Goal: Find contact information: Find contact information

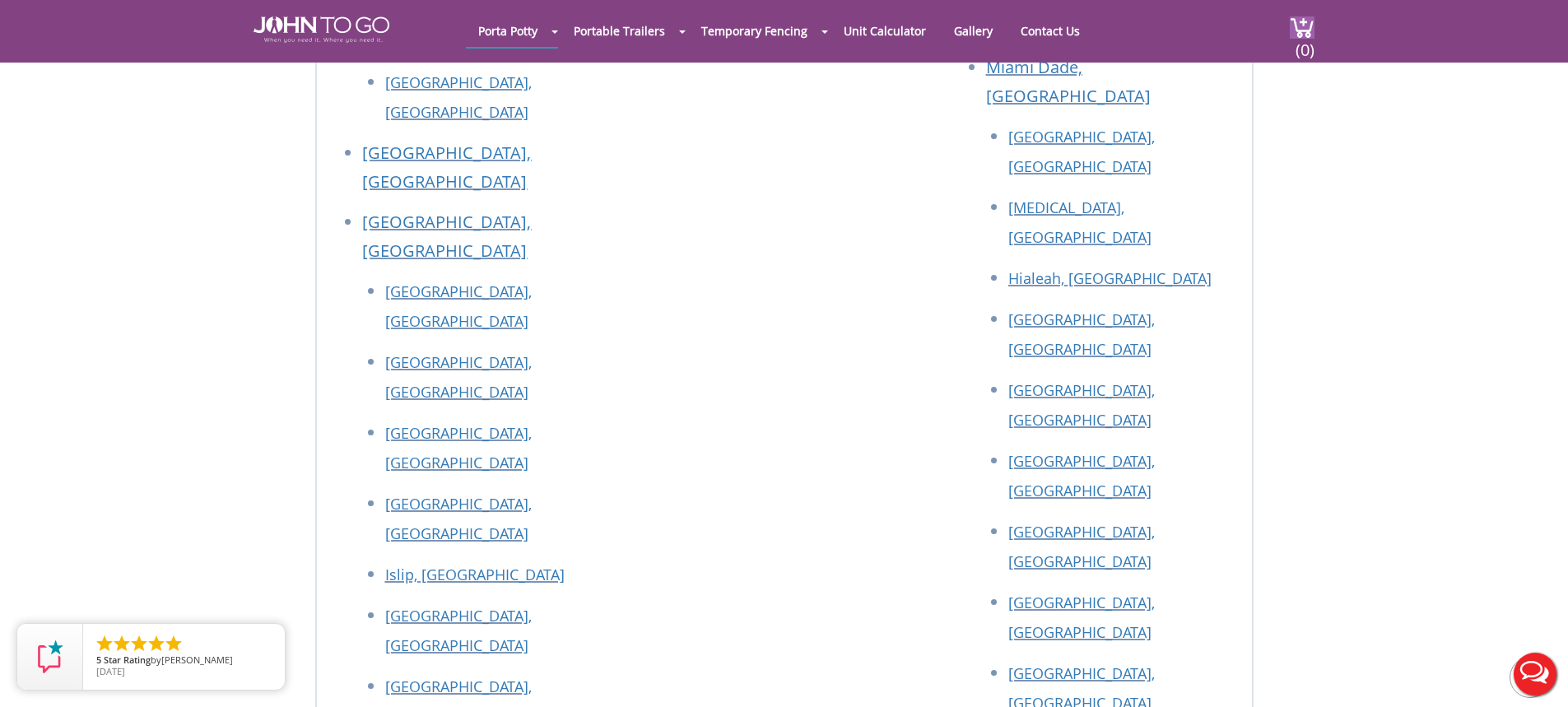
scroll to position [7643, 0]
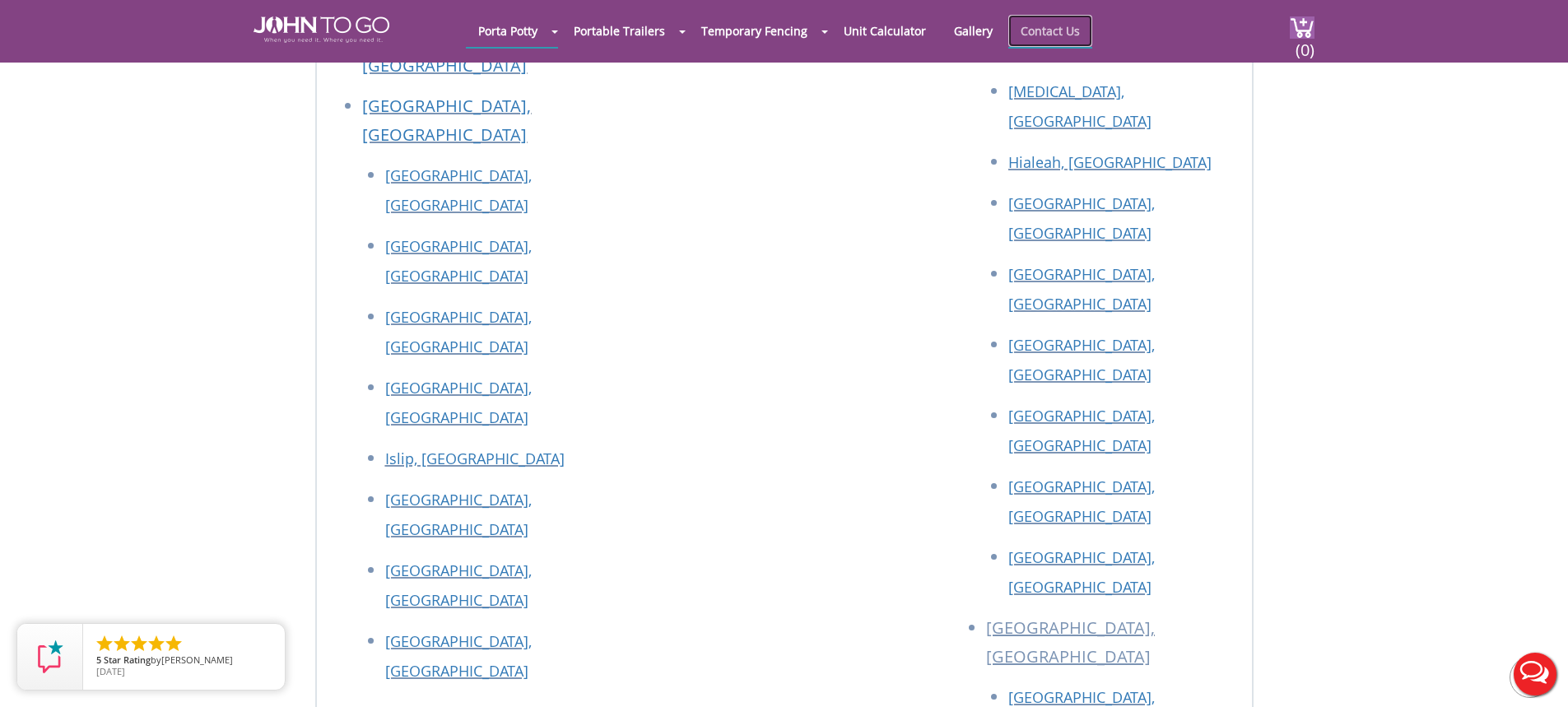
click at [1061, 34] on link "Contact Us" at bounding box center [1049, 31] width 84 height 32
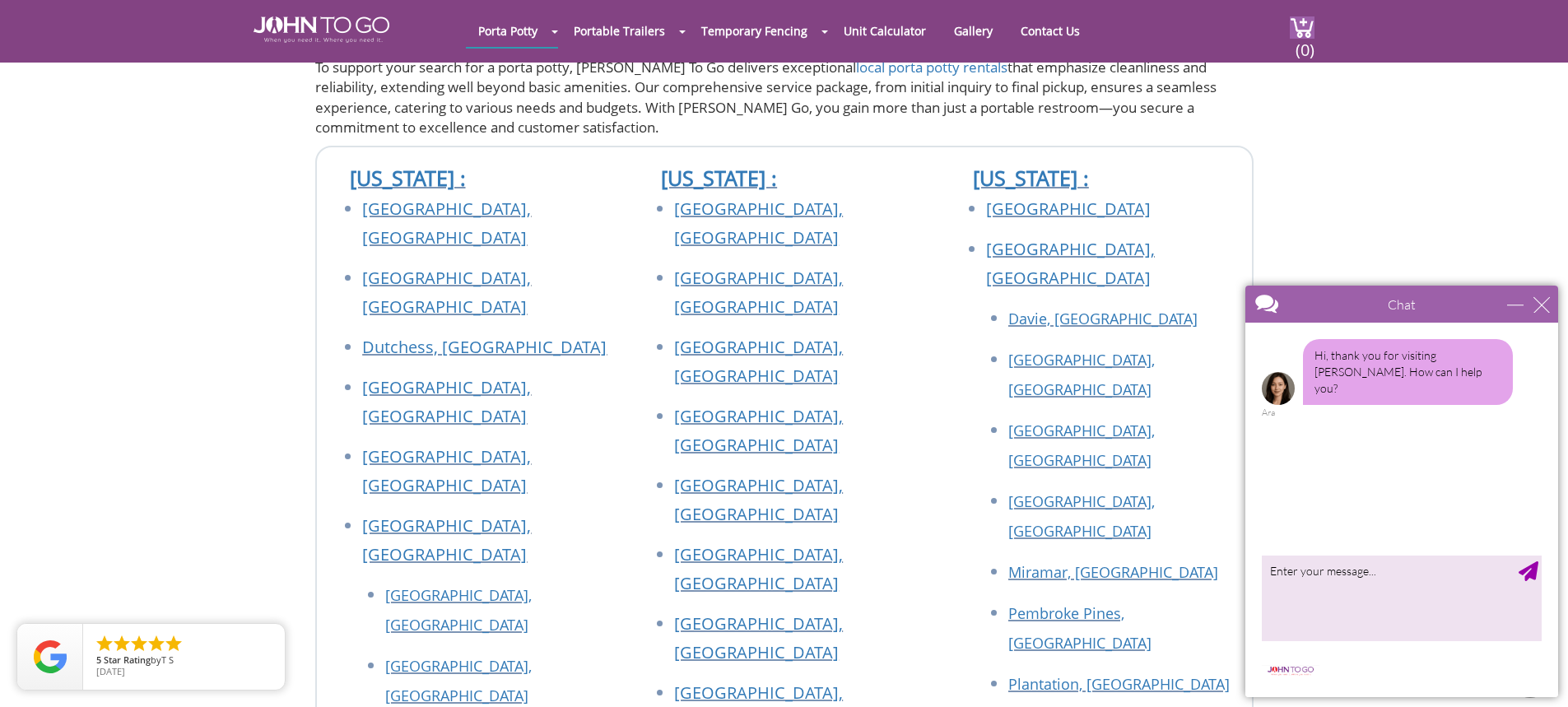
scroll to position [1564, 0]
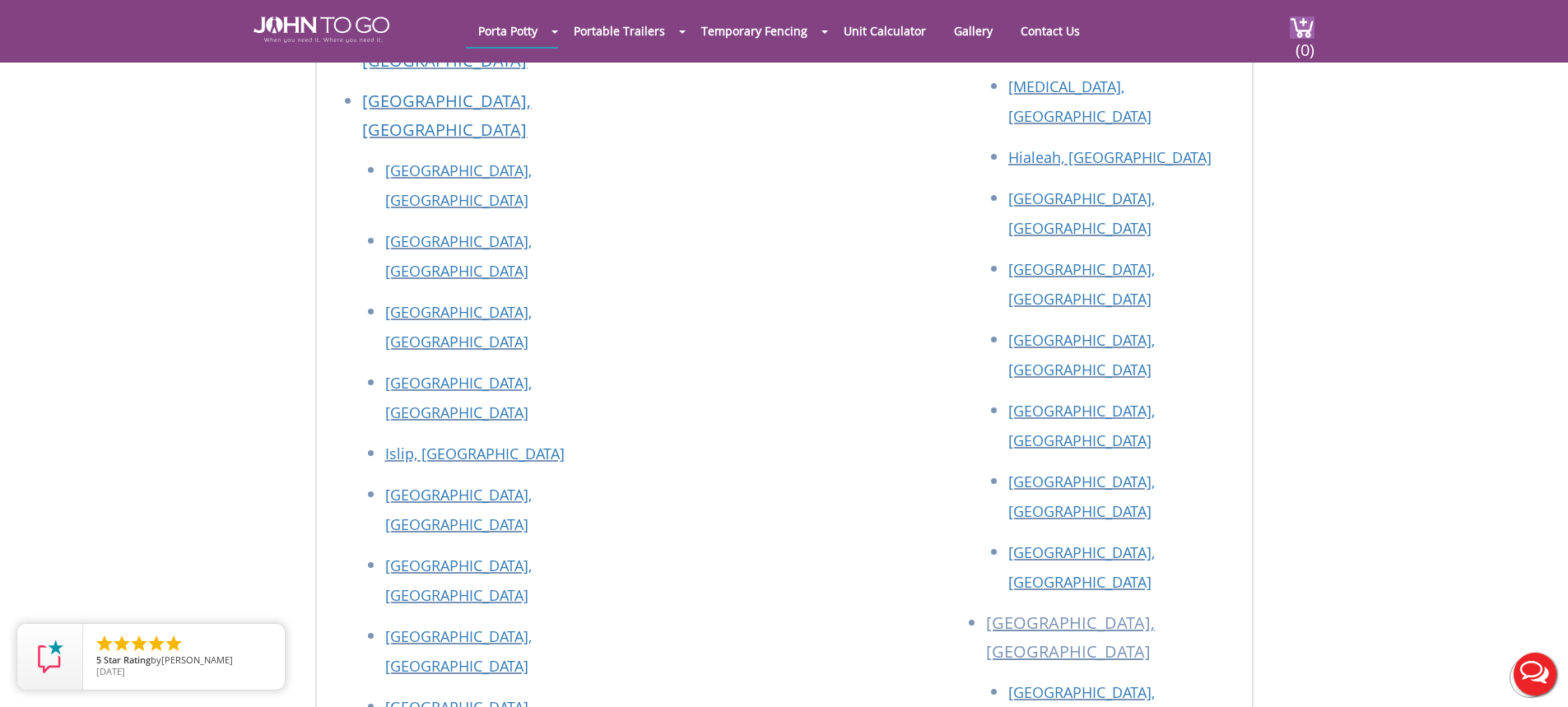
scroll to position [5835, 0]
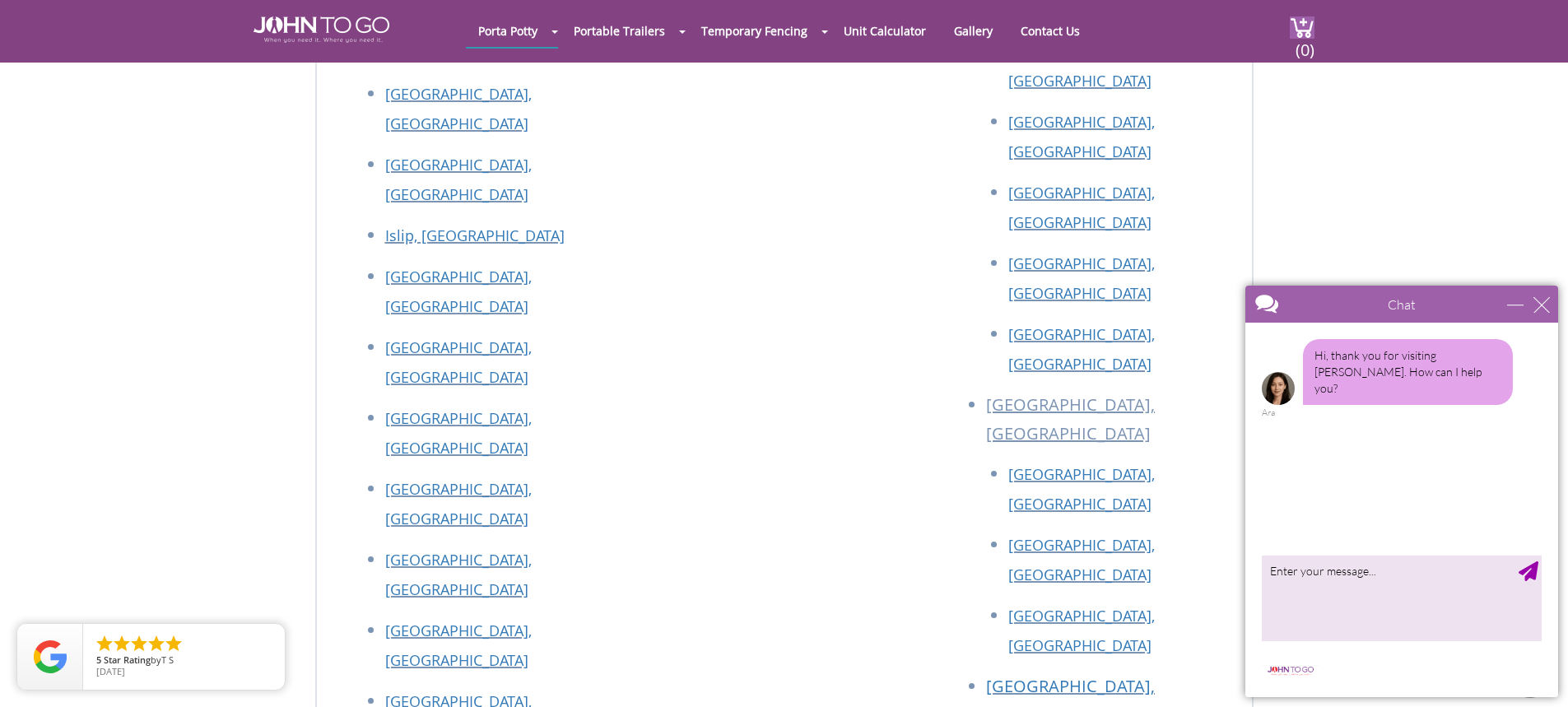
drag, startPoint x: 576, startPoint y: 400, endPoint x: 377, endPoint y: 395, distance: 199.1
copy link "[EMAIL_ADDRESS][DOMAIN_NAME]"
